Goal: Task Accomplishment & Management: Use online tool/utility

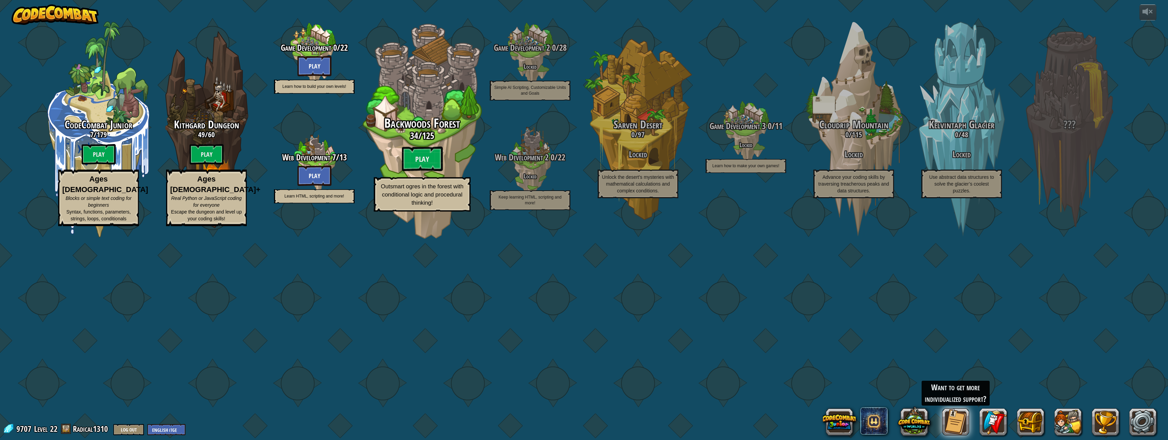
click at [413, 215] on div "Backwoods Forest 34 / 125 Play Outsmart ogres in the forest with conditional lo…" at bounding box center [421, 129] width 129 height 259
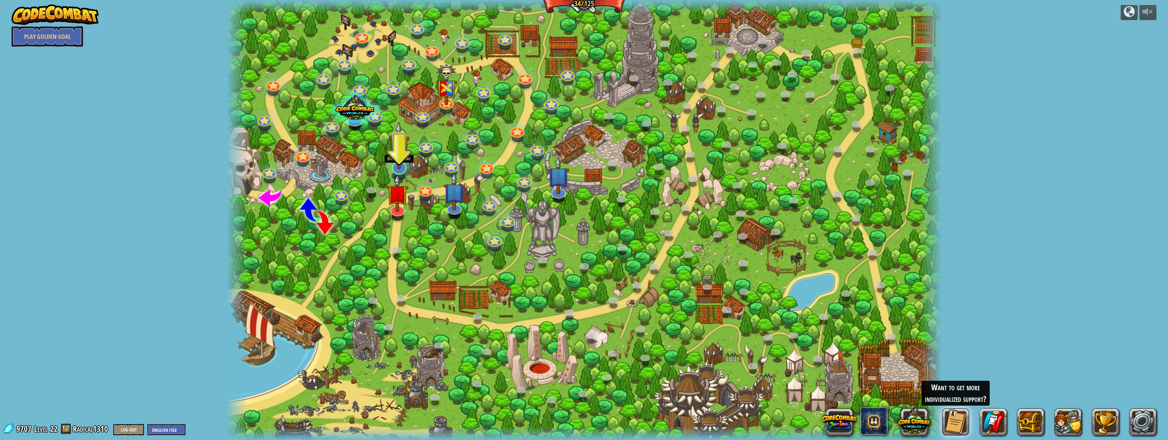
click at [399, 162] on img at bounding box center [399, 145] width 21 height 48
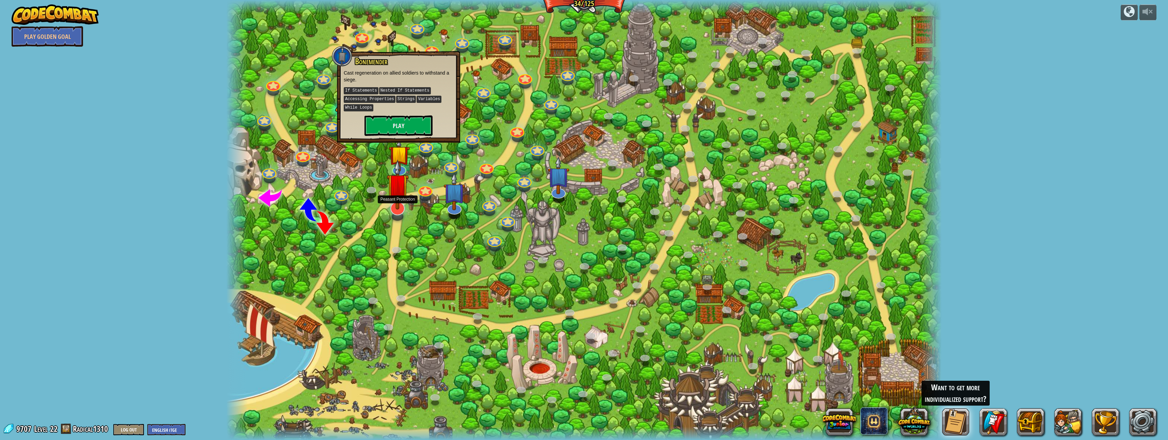
click at [399, 206] on img at bounding box center [398, 184] width 22 height 50
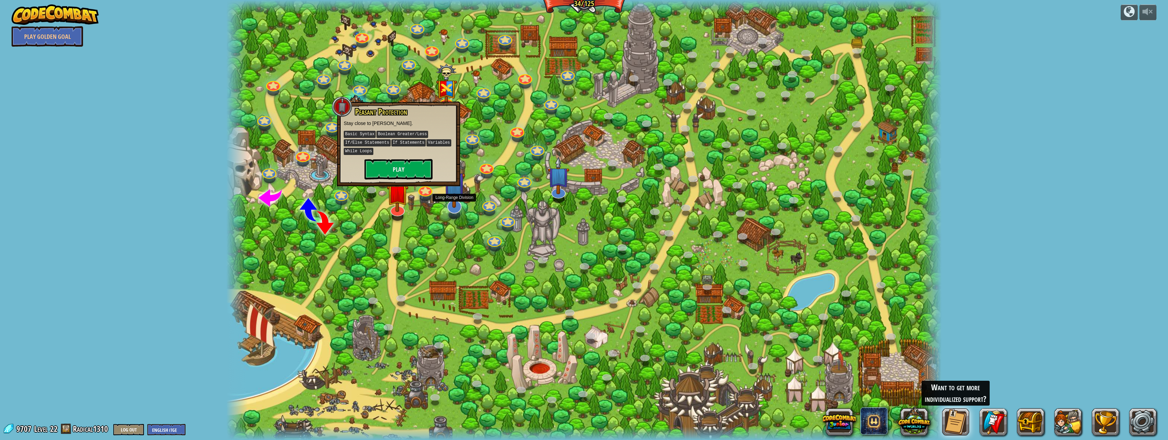
click at [451, 198] on img at bounding box center [455, 183] width 22 height 50
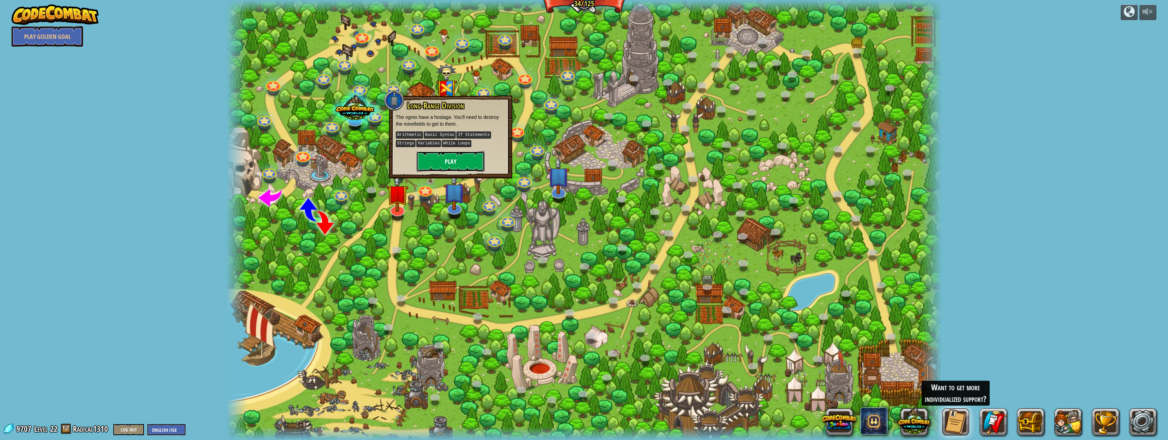
click at [461, 162] on button "Play" at bounding box center [451, 161] width 68 height 20
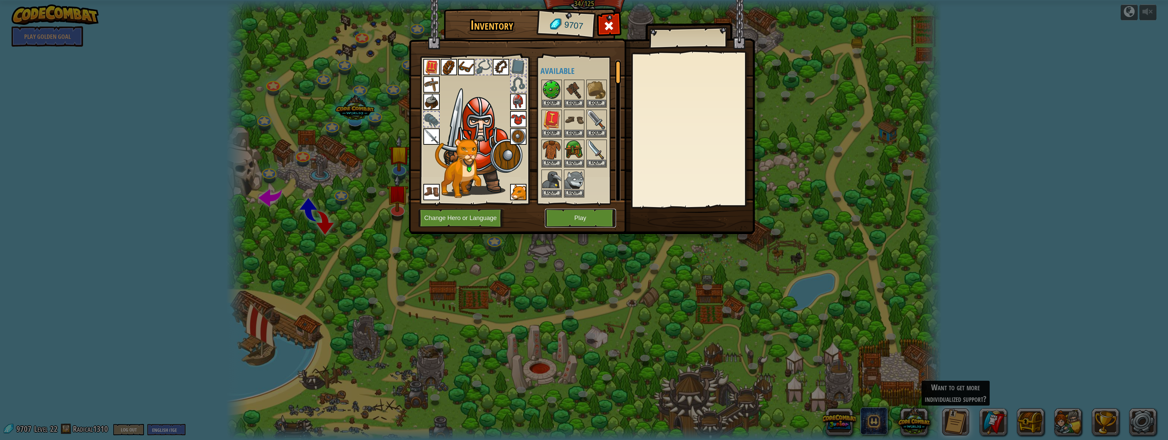
click at [580, 218] on button "Play" at bounding box center [580, 218] width 71 height 19
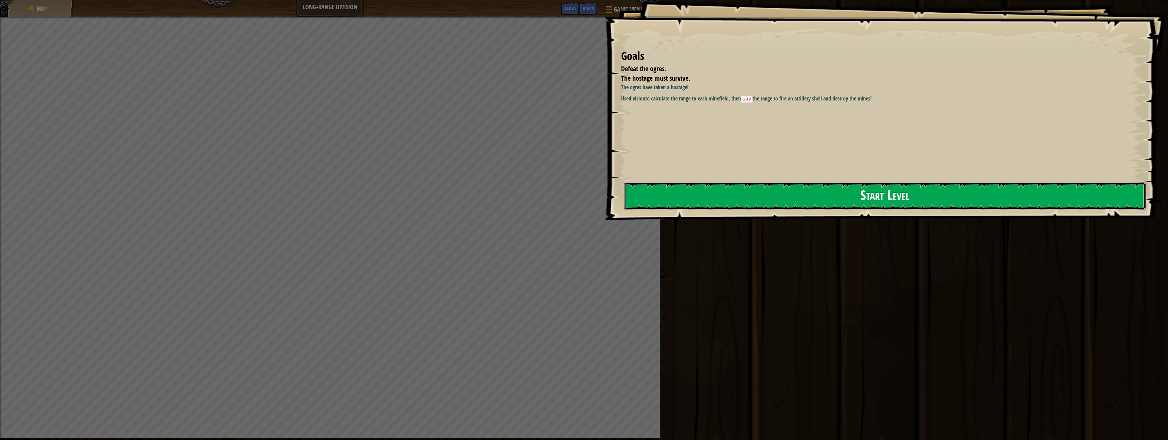
click at [745, 197] on button "Start Level" at bounding box center [885, 195] width 522 height 27
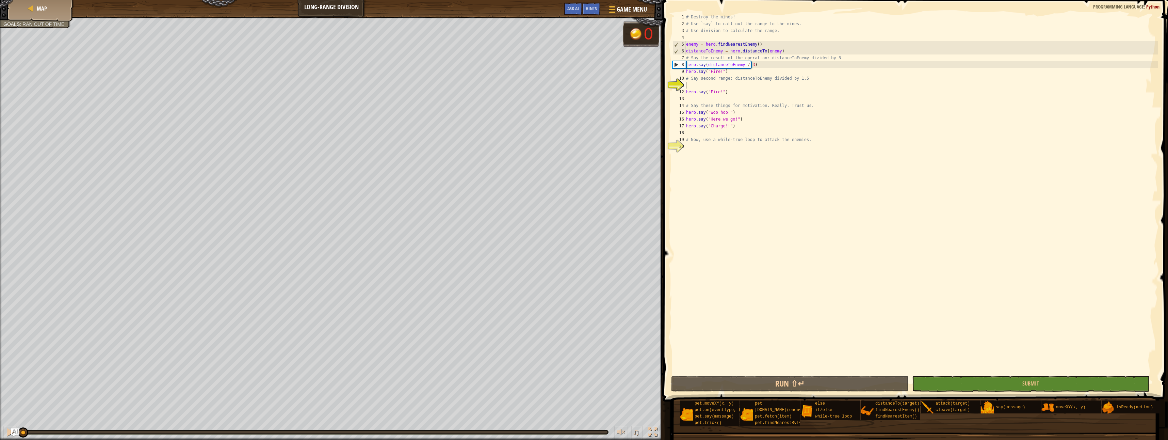
click at [687, 43] on div "# Destroy the mines! # Use `say` to call out the range to the mines. # Use divi…" at bounding box center [921, 201] width 473 height 374
type textarea "enemy = hero.findNearestEnemy()"
click at [694, 35] on div "# Destroy the mines! # Use `say` to call out the range to the mines. # Use divi…" at bounding box center [921, 201] width 473 height 374
